Goal: Task Accomplishment & Management: Manage account settings

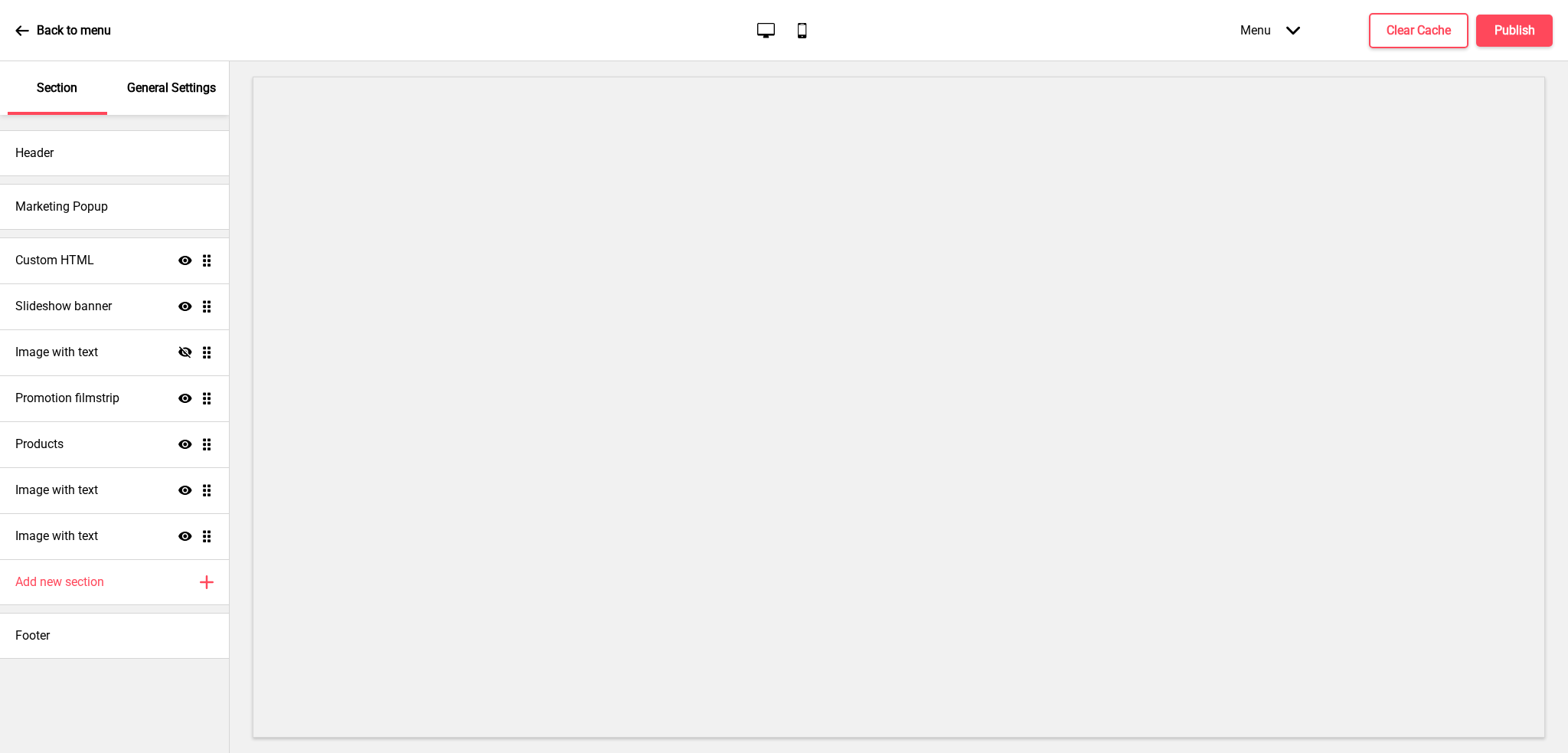
click at [212, 259] on ul "Custom HTML Show Drag Slideshow banner Show Drag Image with text Hide Drag Prom…" at bounding box center [114, 399] width 229 height 322
click at [191, 264] on icon "Show" at bounding box center [185, 260] width 14 height 14
click at [191, 264] on icon "Hide" at bounding box center [185, 260] width 14 height 14
click at [191, 265] on icon "Show" at bounding box center [185, 260] width 14 height 14
click at [112, 263] on div "Custom HTML Hide Drag" at bounding box center [114, 260] width 229 height 46
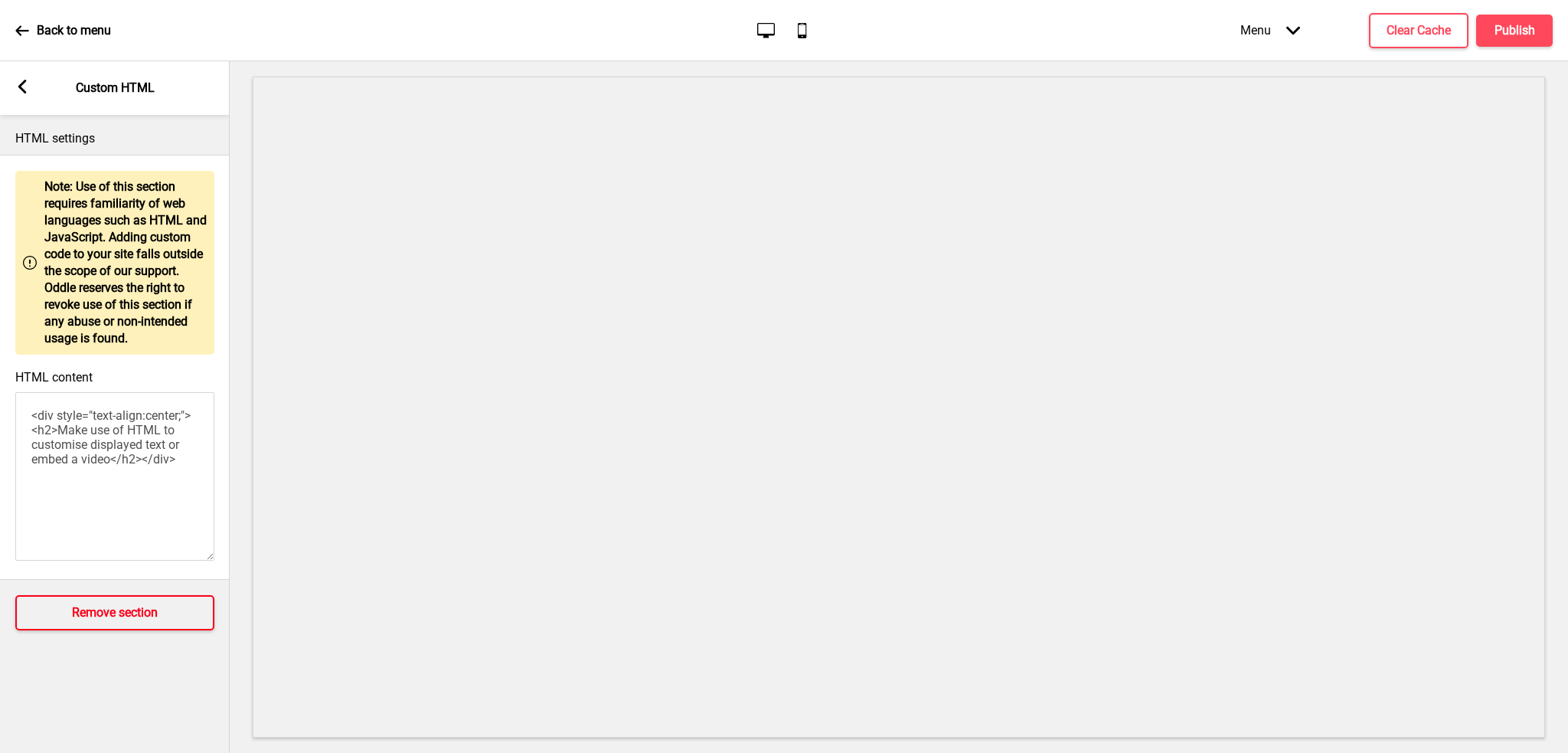
click at [66, 625] on button "Remove section" at bounding box center [114, 613] width 199 height 35
